Goal: Transaction & Acquisition: Book appointment/travel/reservation

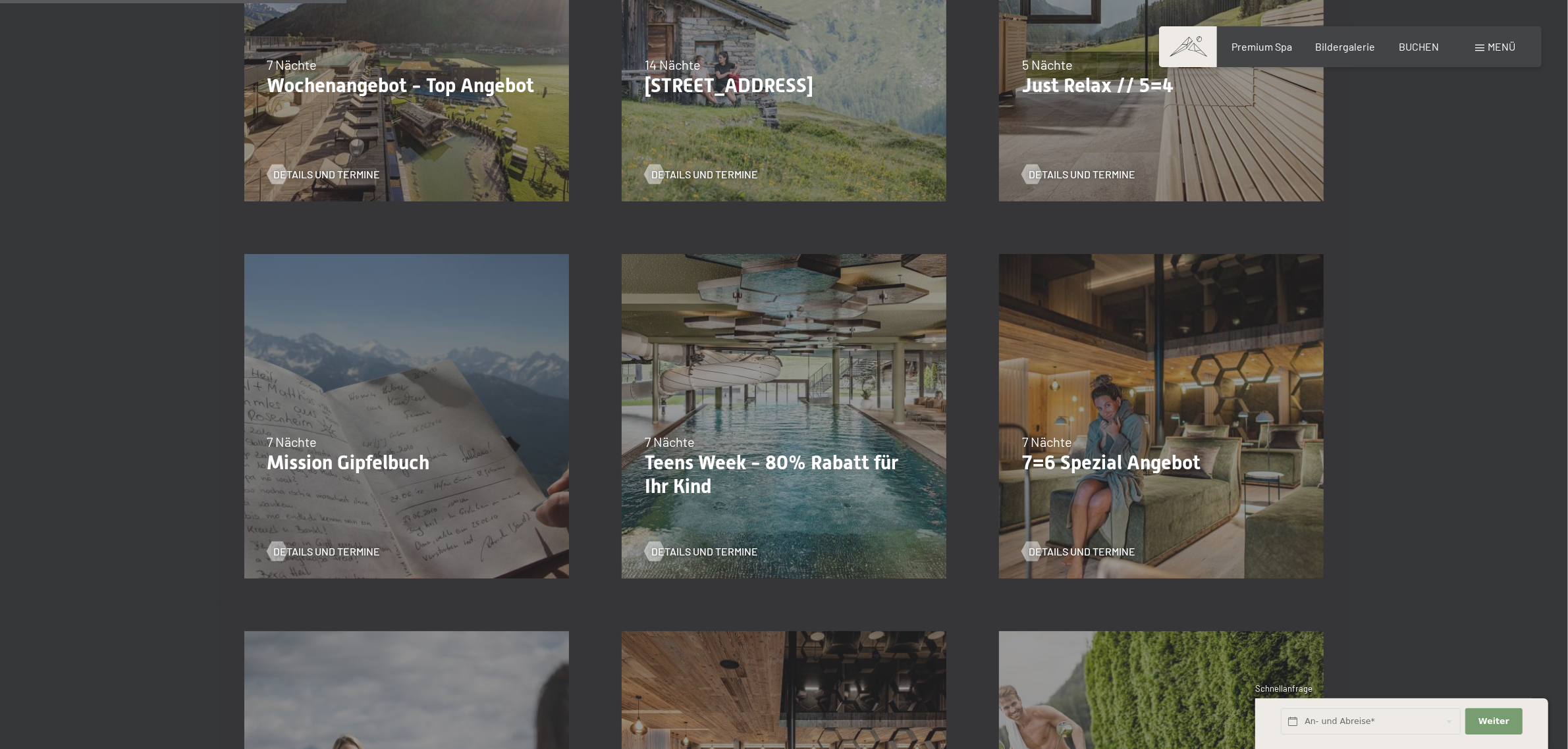
click at [735, 445] on div "7 Nächte" at bounding box center [784, 442] width 278 height 18
click at [690, 549] on span "Details und Termine" at bounding box center [718, 552] width 107 height 15
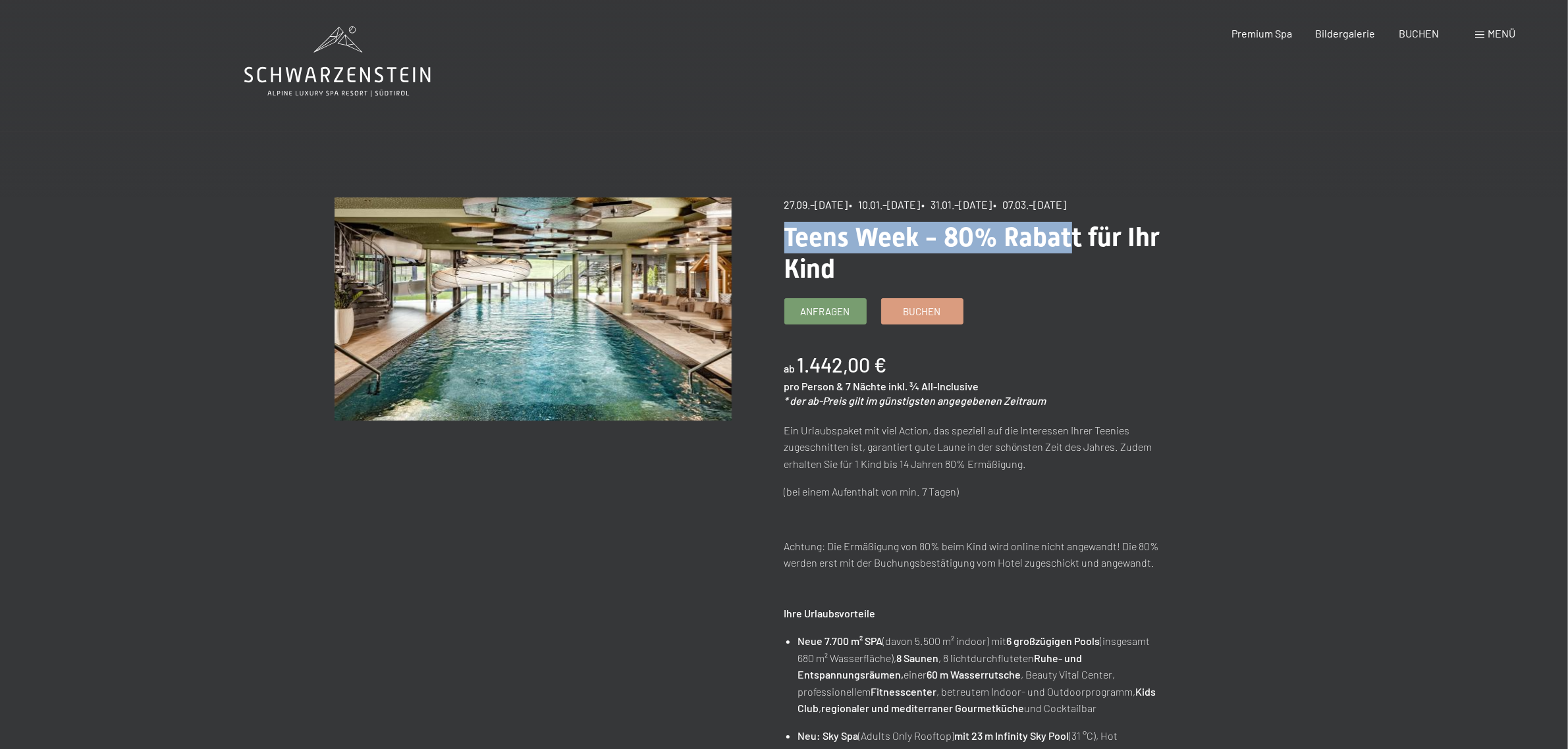
drag, startPoint x: 1071, startPoint y: 213, endPoint x: 1118, endPoint y: 208, distance: 47.3
click at [1022, 260] on h1 "Teens Week - 80% Rabatt für Ihr Kind" at bounding box center [982, 254] width 397 height 63
drag, startPoint x: 923, startPoint y: 208, endPoint x: 1170, endPoint y: 190, distance: 247.7
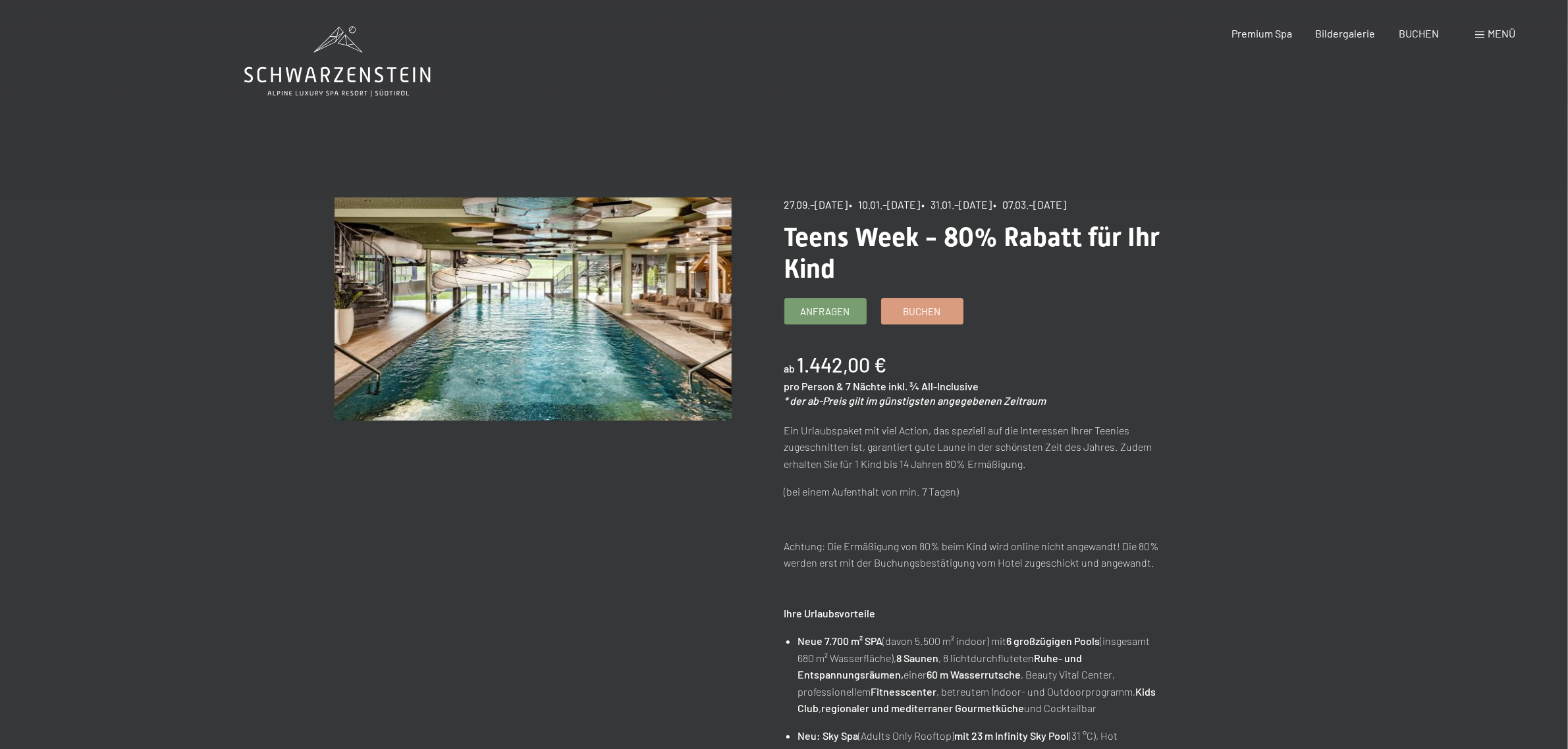
drag, startPoint x: 855, startPoint y: 204, endPoint x: 1044, endPoint y: 206, distance: 189.0
click at [1044, 206] on div "27.09.–[DATE] • 10.01.–[DATE] • 31.01.–[DATE] • 07.03.–[DATE]" at bounding box center [982, 205] width 397 height 15
